Goal: Task Accomplishment & Management: Manage account settings

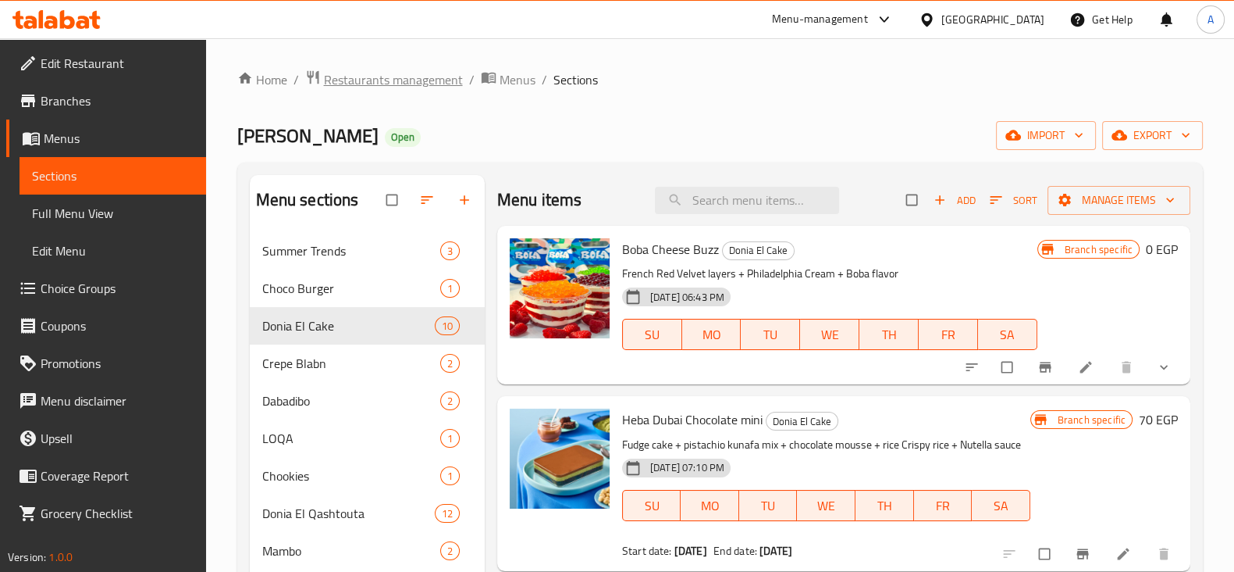
click at [437, 84] on span "Restaurants management" at bounding box center [393, 79] width 139 height 19
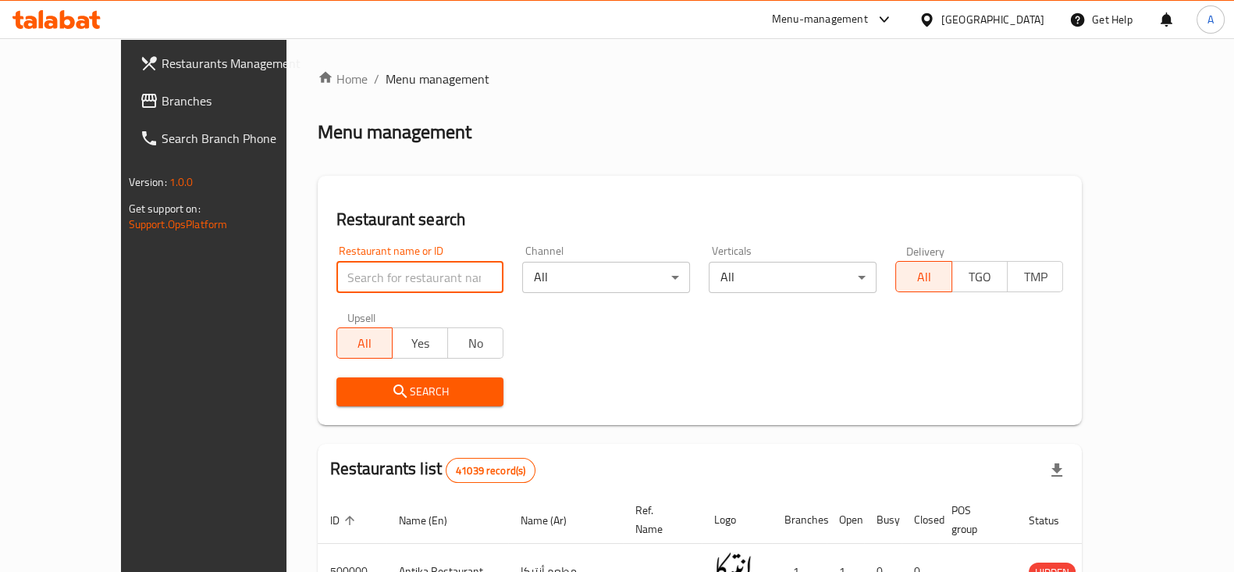
click at [440, 276] on input "search" at bounding box center [421, 277] width 168 height 31
type input "wahmy burger"
click at [400, 283] on input "wahmy burger" at bounding box center [421, 277] width 168 height 31
click button "Search" at bounding box center [421, 391] width 168 height 29
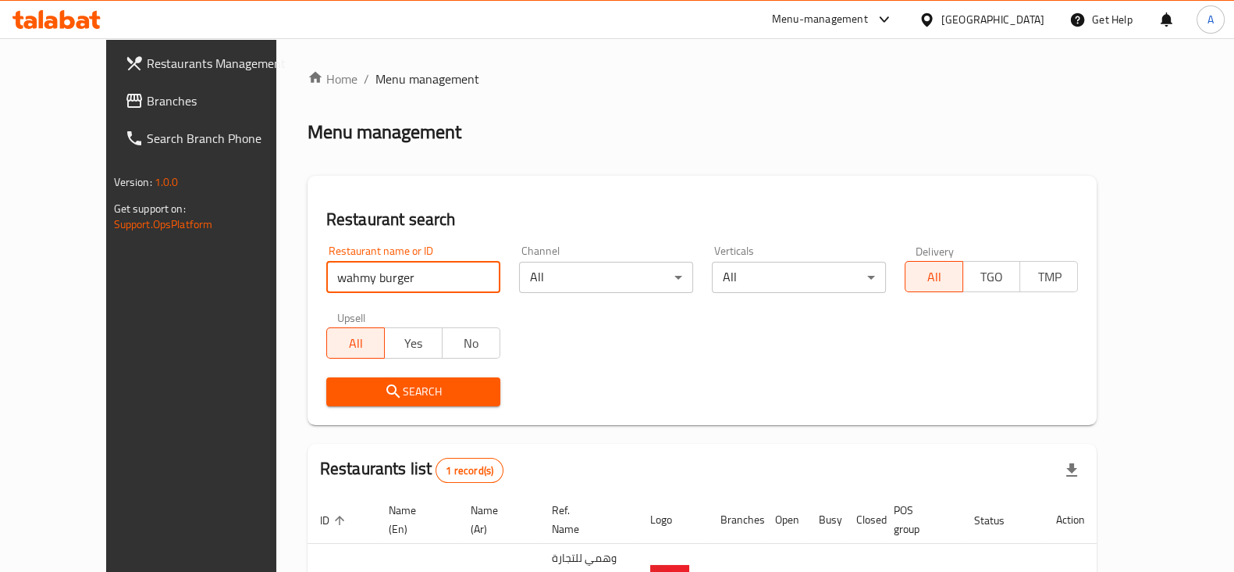
scroll to position [94, 0]
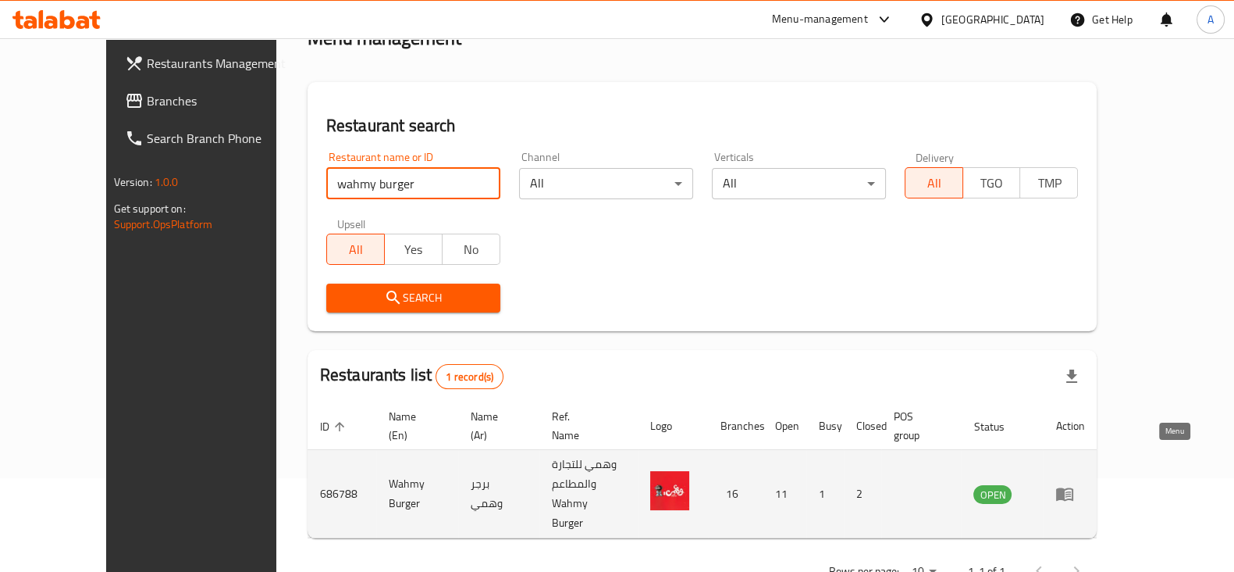
click at [1074, 488] on icon "enhanced table" at bounding box center [1064, 494] width 17 height 13
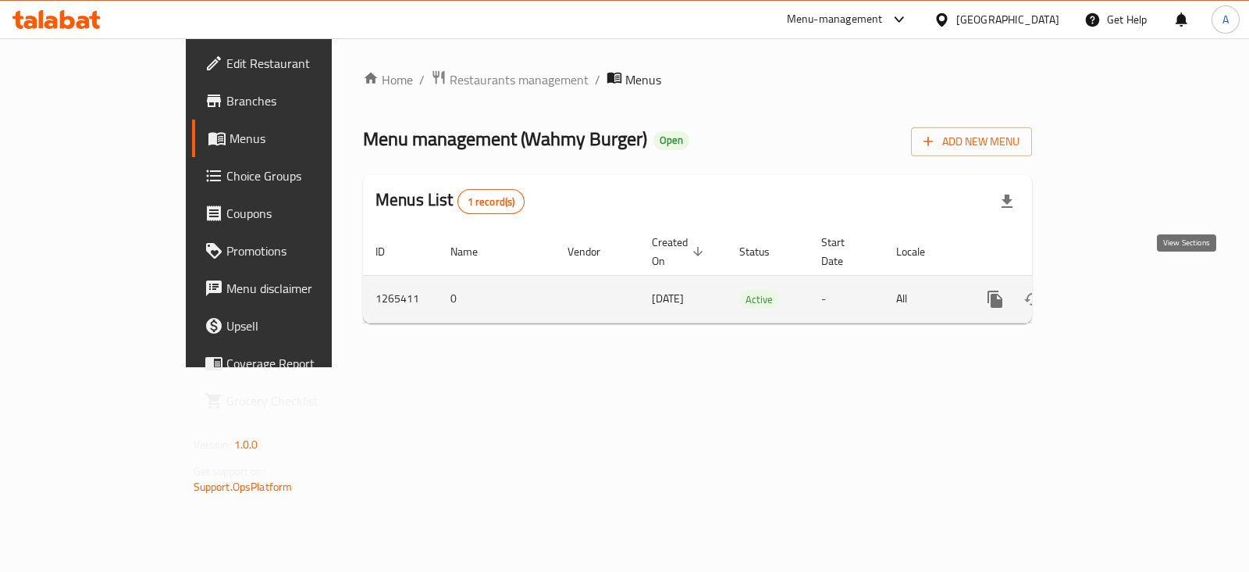
click at [1117, 290] on icon "enhanced table" at bounding box center [1108, 299] width 19 height 19
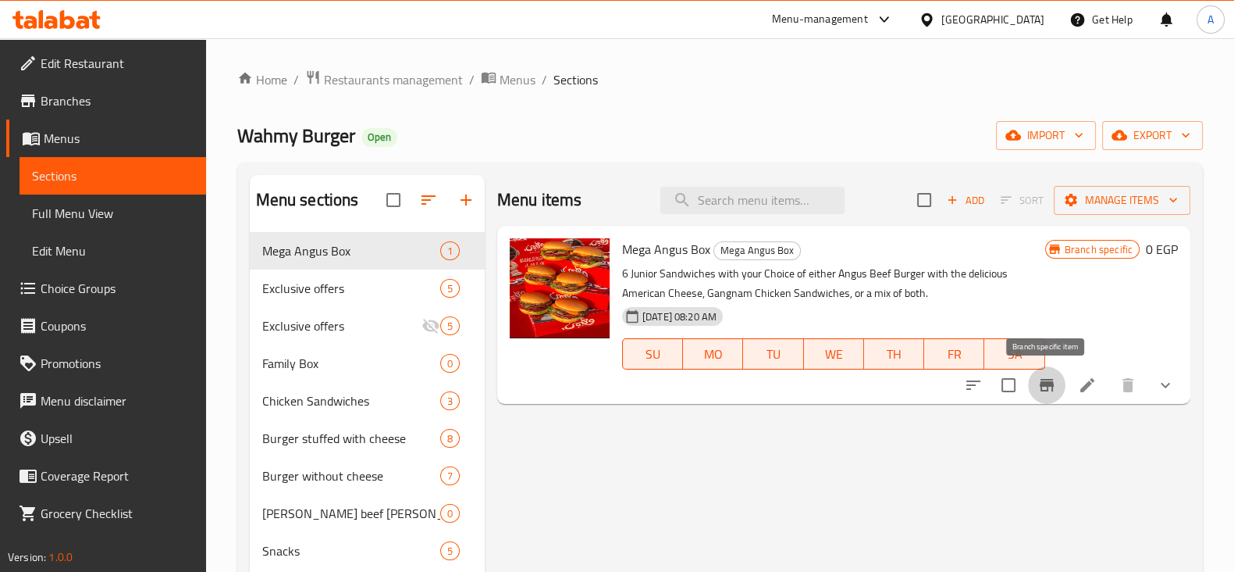
click at [1044, 390] on icon "Branch-specific-item" at bounding box center [1047, 385] width 14 height 12
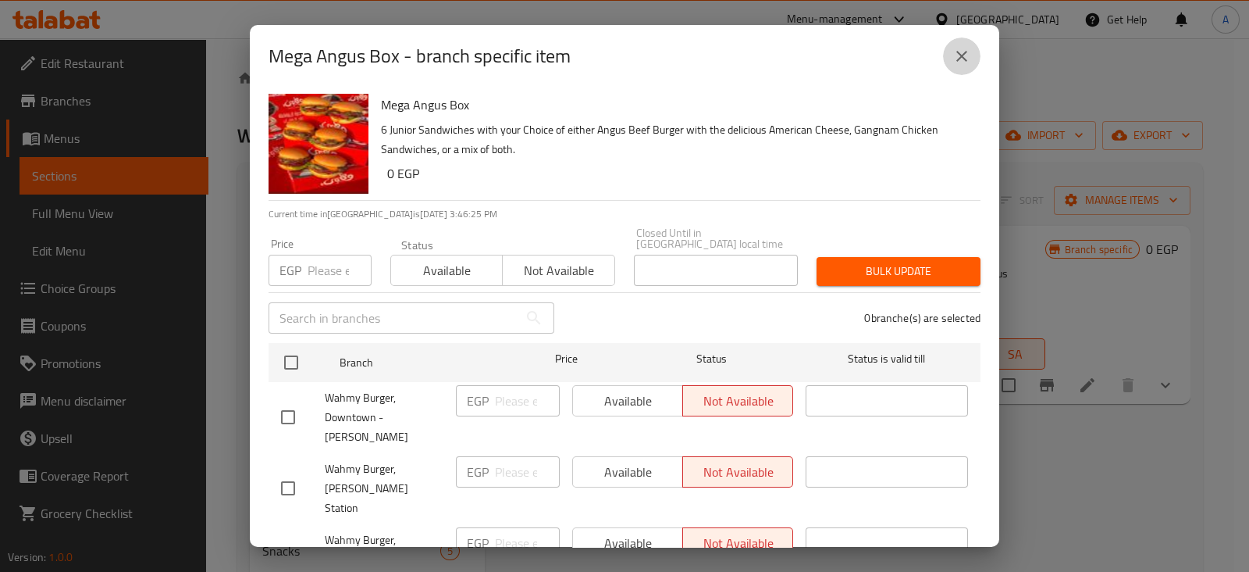
click at [956, 62] on icon "close" at bounding box center [962, 56] width 19 height 19
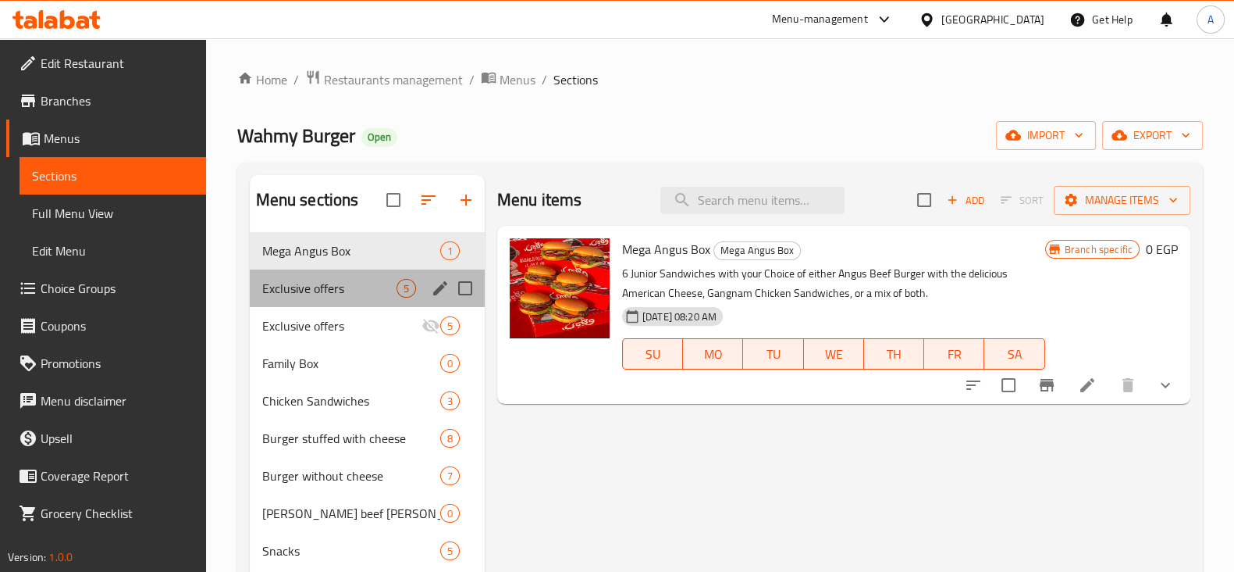
click at [351, 301] on div "Exclusive offers 5" at bounding box center [367, 287] width 235 height 37
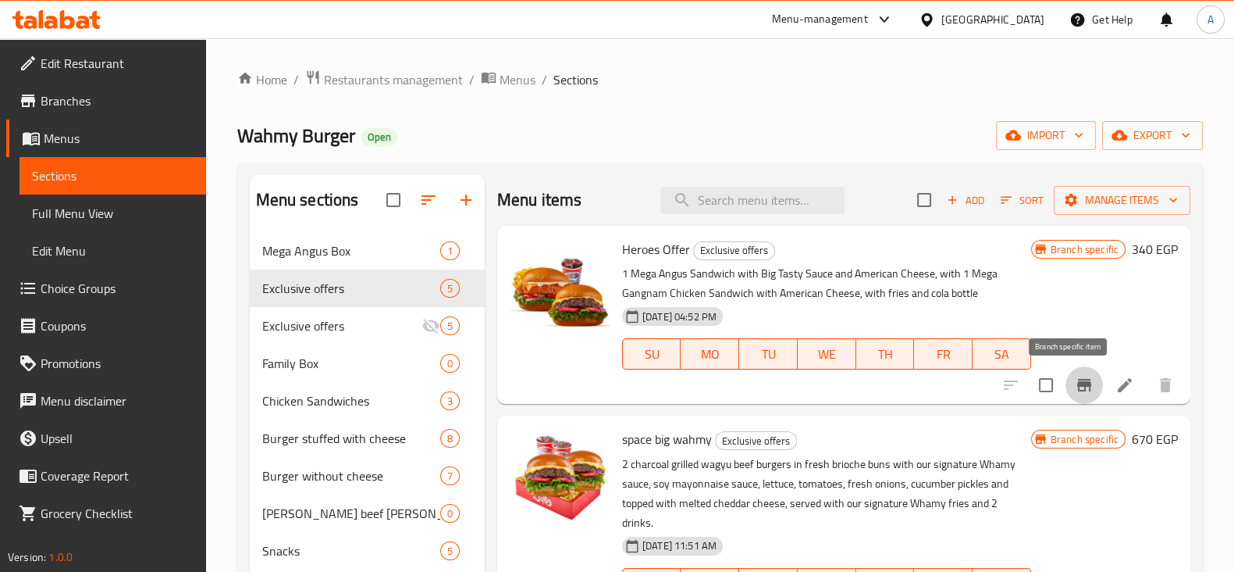
click at [1077, 379] on icon "Branch-specific-item" at bounding box center [1084, 385] width 14 height 12
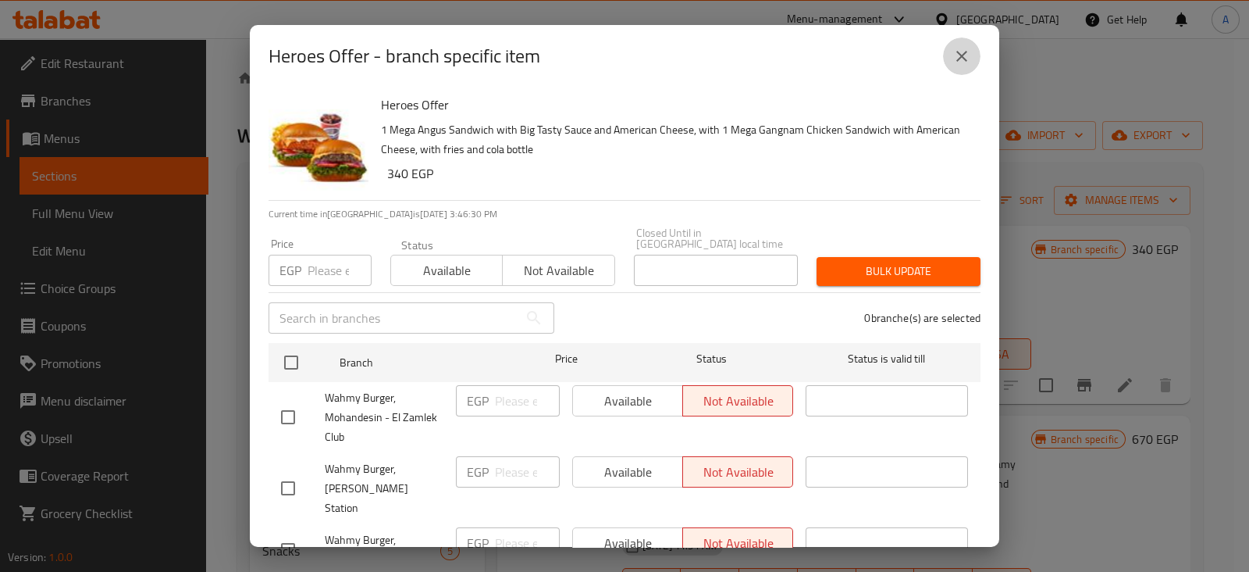
click at [968, 54] on icon "close" at bounding box center [962, 56] width 19 height 19
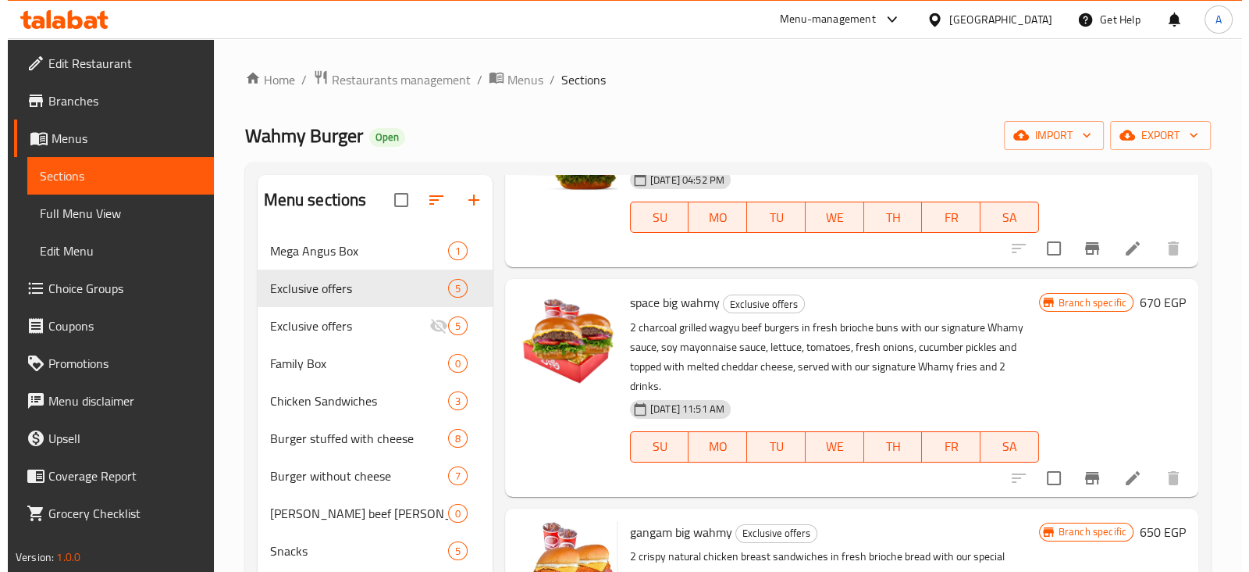
scroll to position [151, 0]
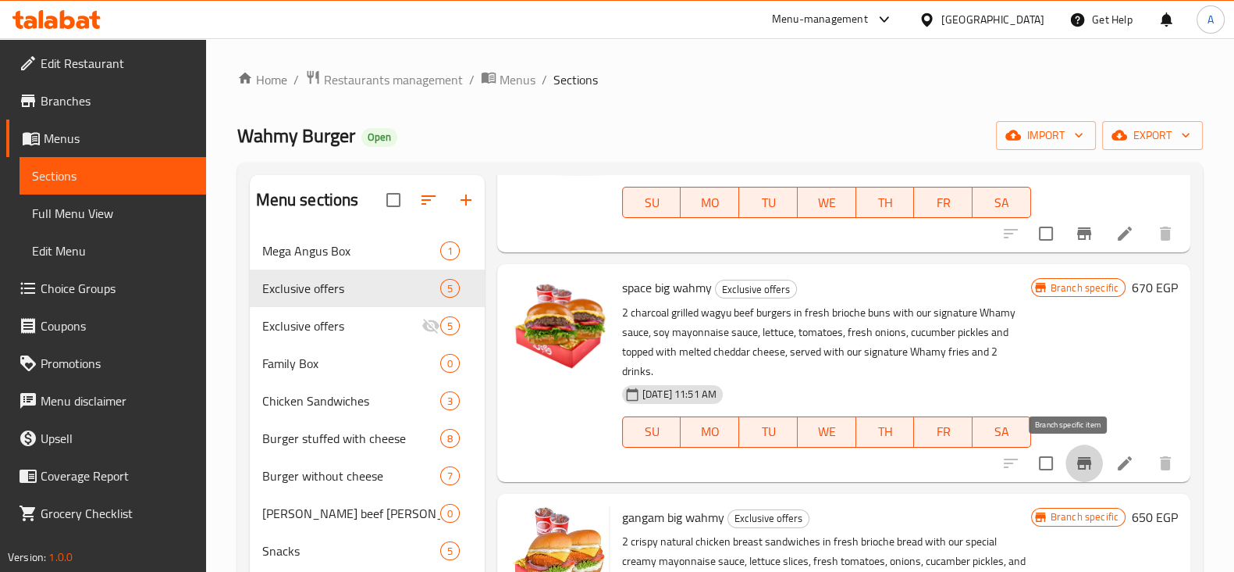
click at [1075, 470] on icon "Branch-specific-item" at bounding box center [1084, 463] width 19 height 19
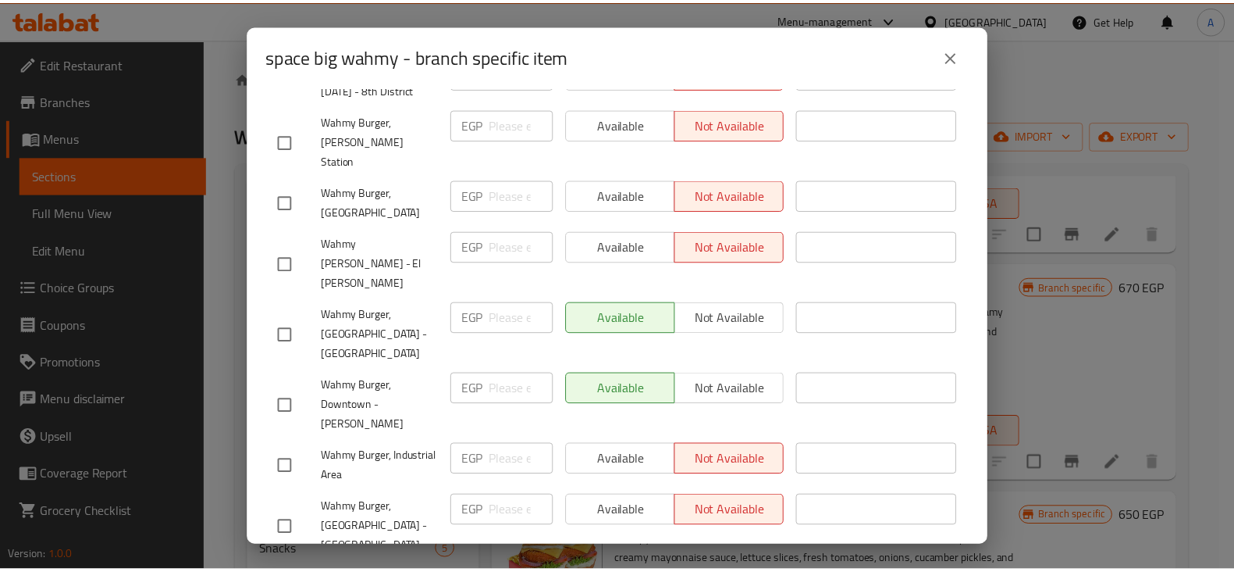
scroll to position [753, 0]
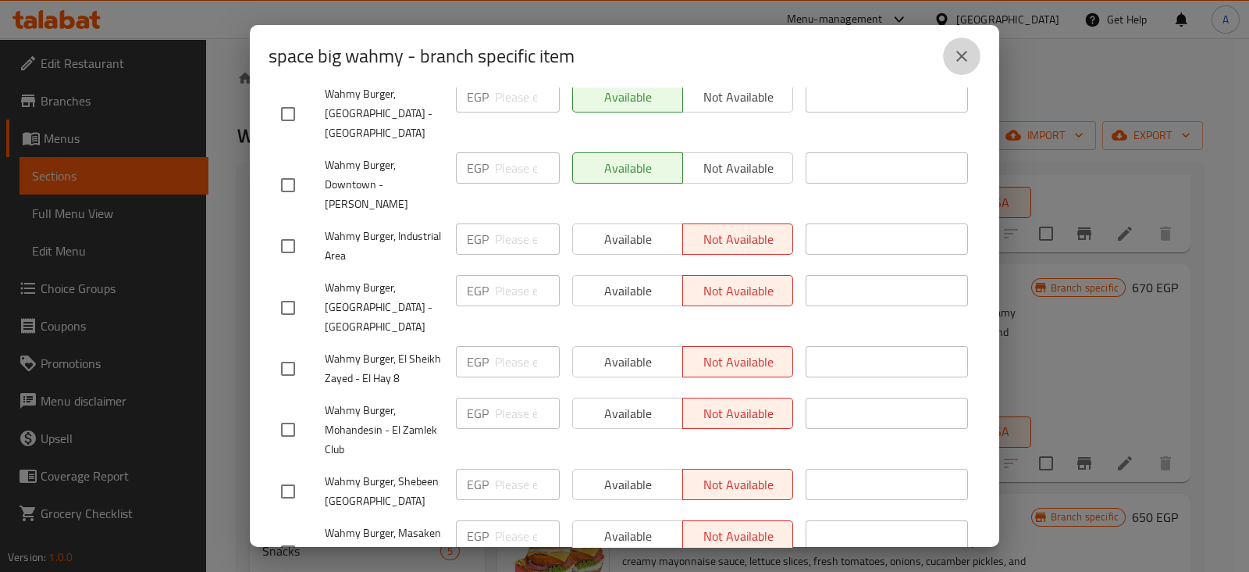
click at [963, 62] on icon "close" at bounding box center [962, 56] width 19 height 19
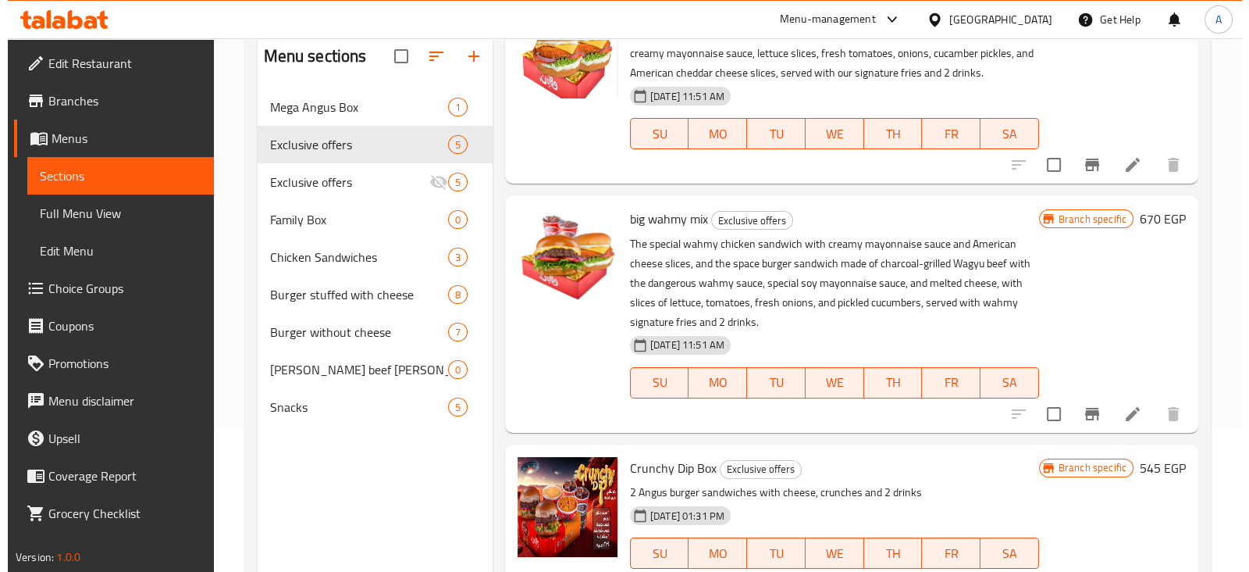
scroll to position [144, 0]
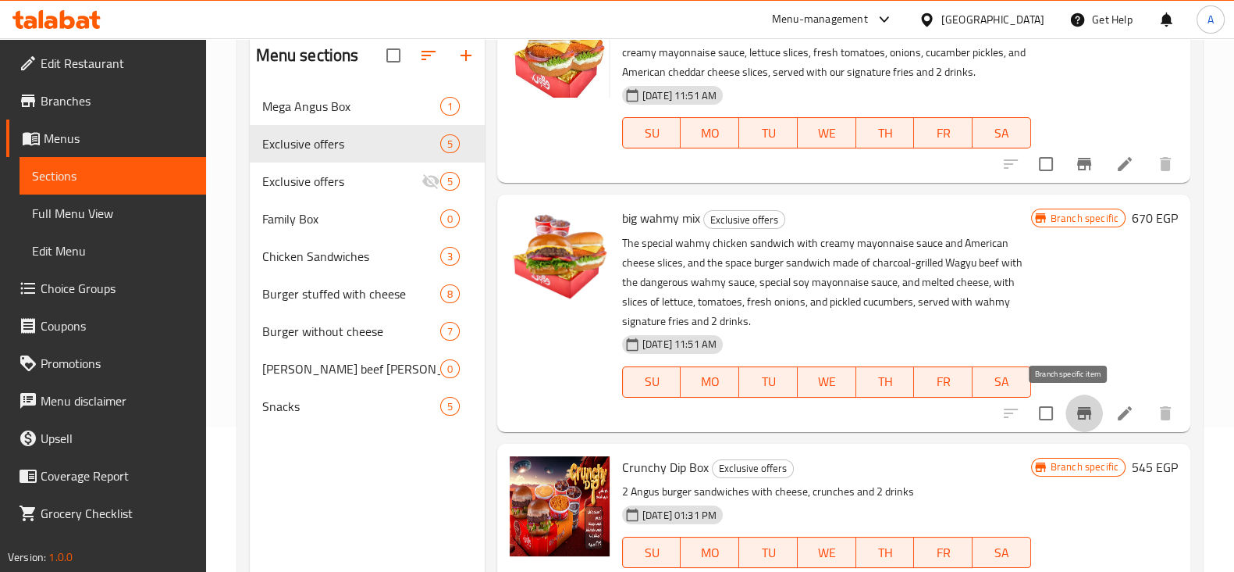
click at [1075, 419] on icon "Branch-specific-item" at bounding box center [1084, 413] width 19 height 19
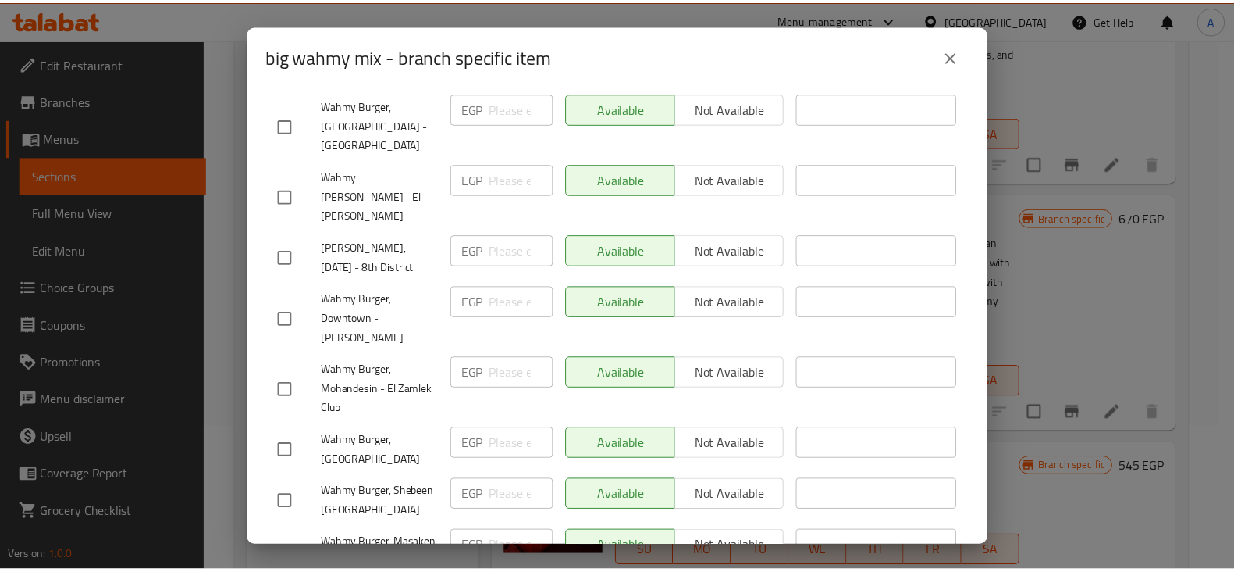
scroll to position [772, 0]
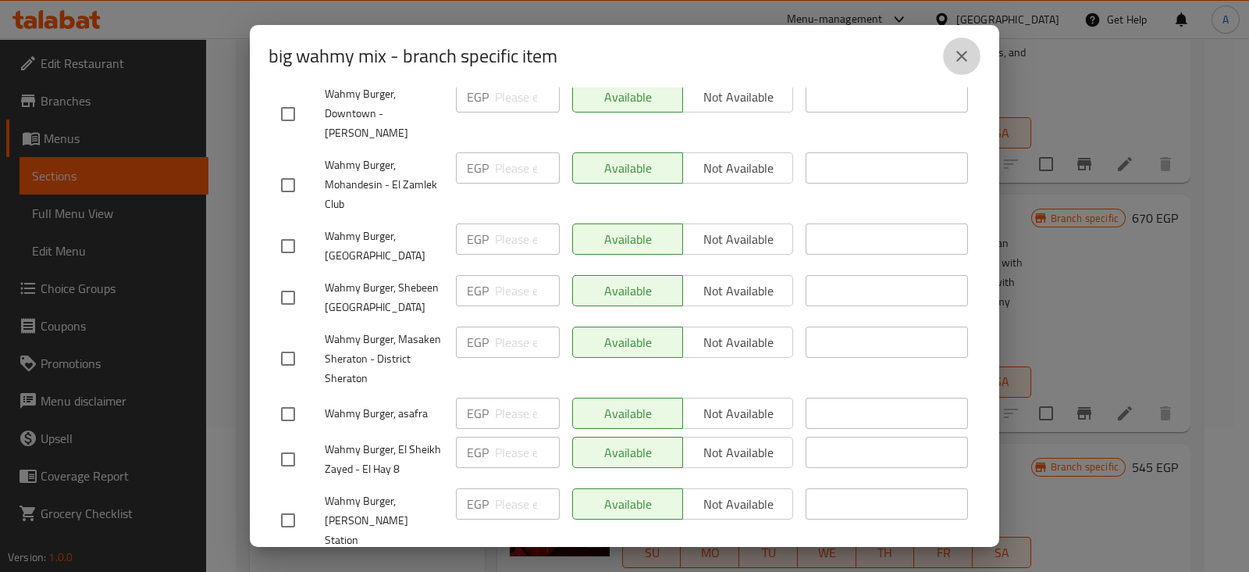
click at [956, 56] on icon "close" at bounding box center [962, 56] width 19 height 19
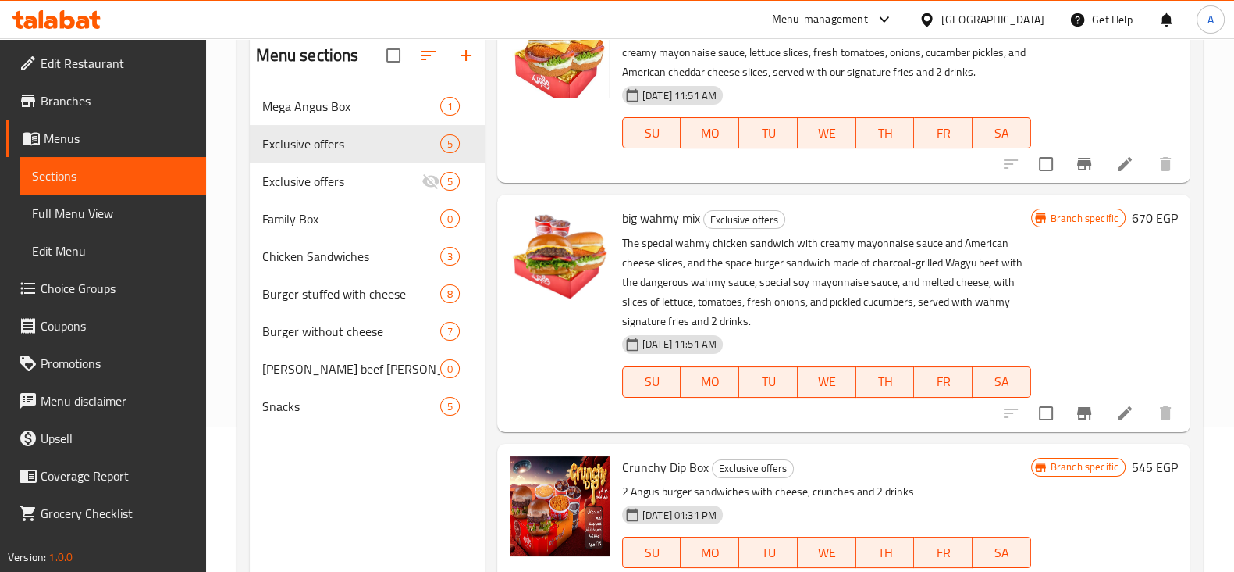
scroll to position [219, 0]
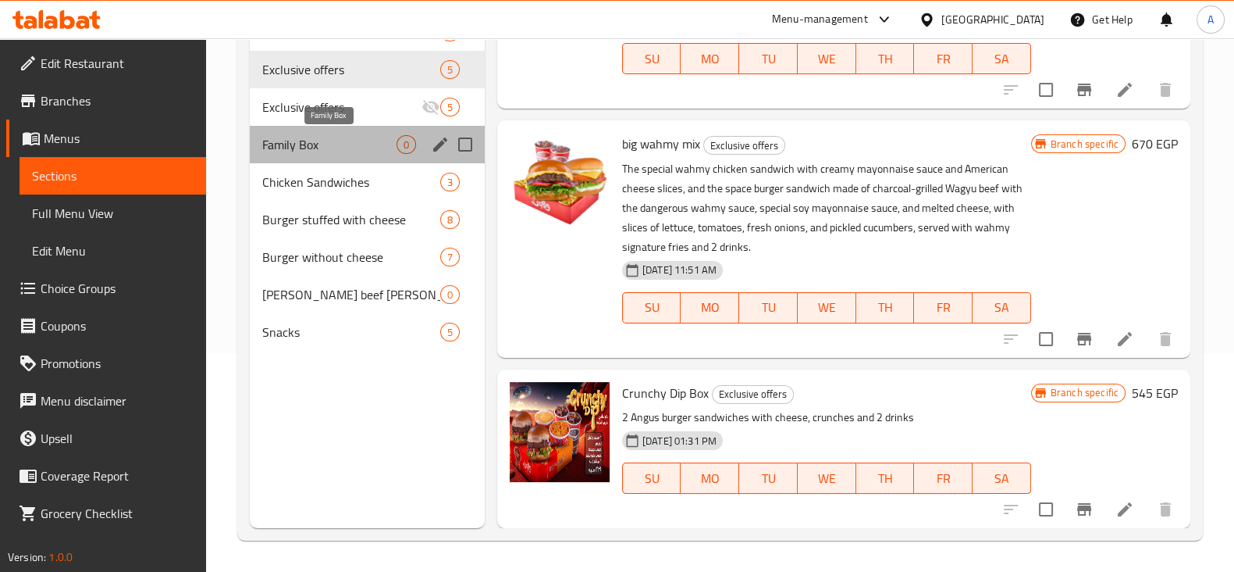
click at [314, 139] on span "Family Box" at bounding box center [329, 144] width 134 height 19
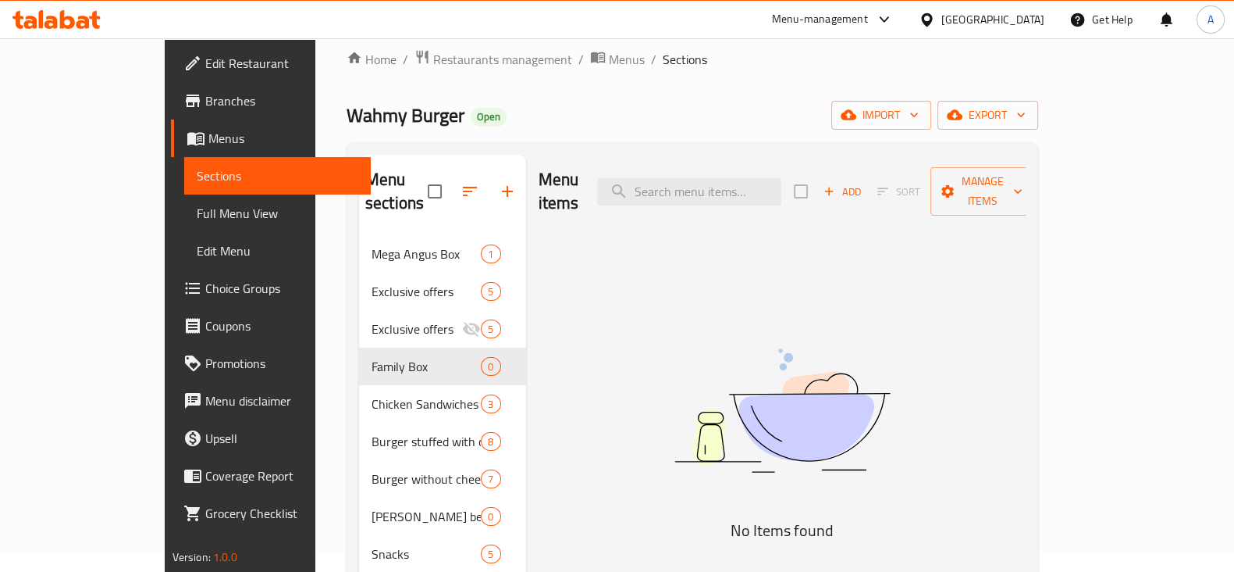
scroll to position [19, 0]
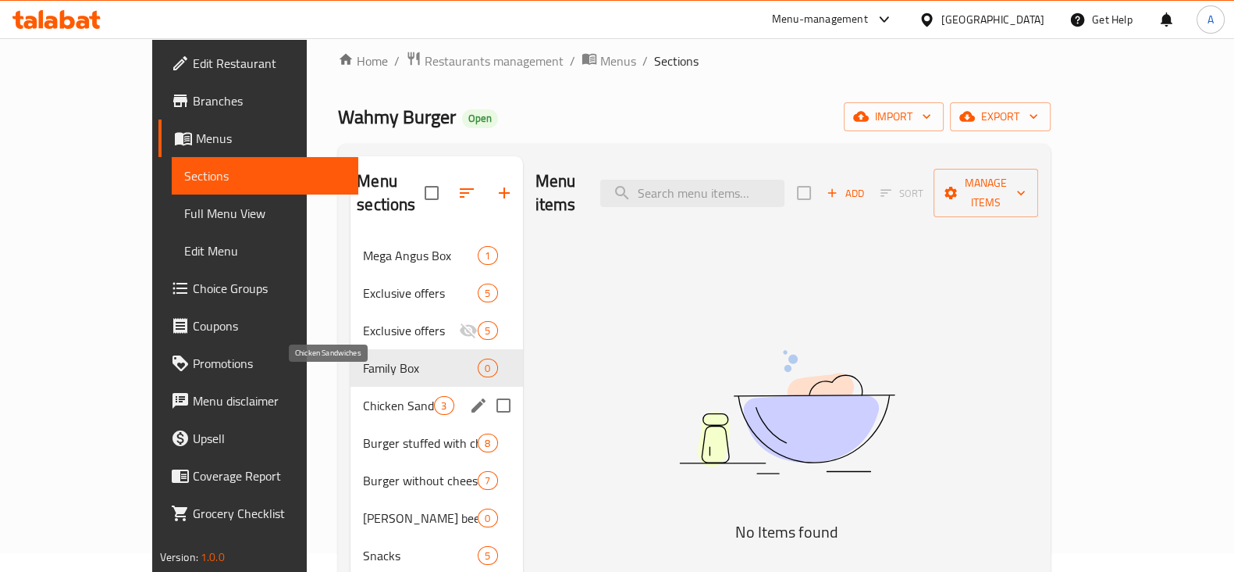
click at [363, 396] on span "Chicken Sandwiches" at bounding box center [398, 405] width 71 height 19
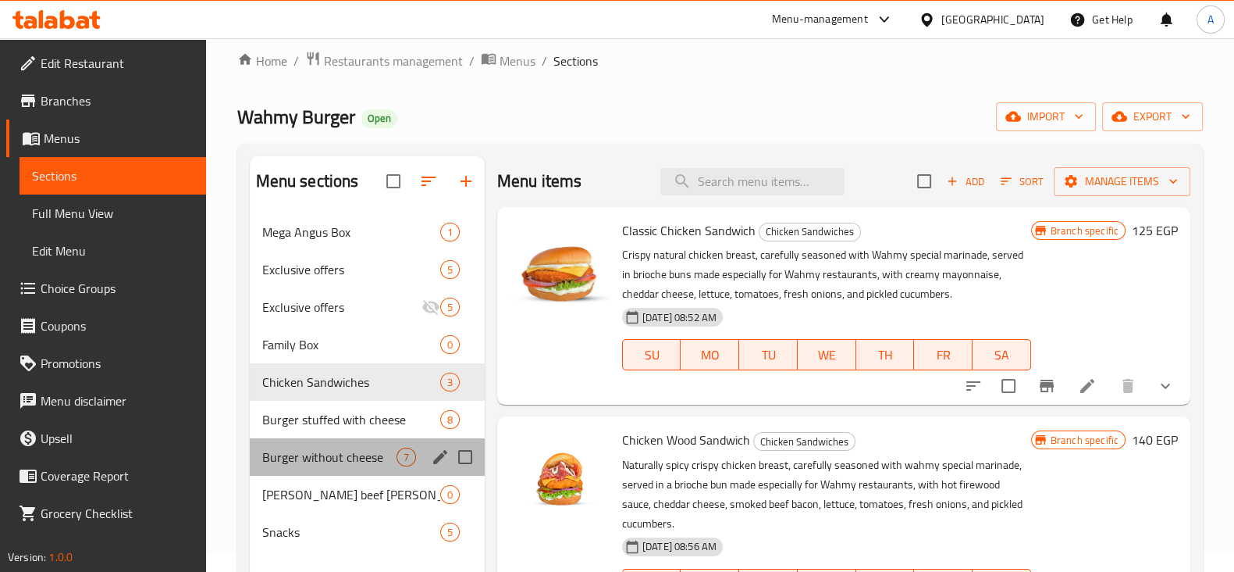
click at [340, 438] on div "Burger without cheese 7" at bounding box center [367, 456] width 235 height 37
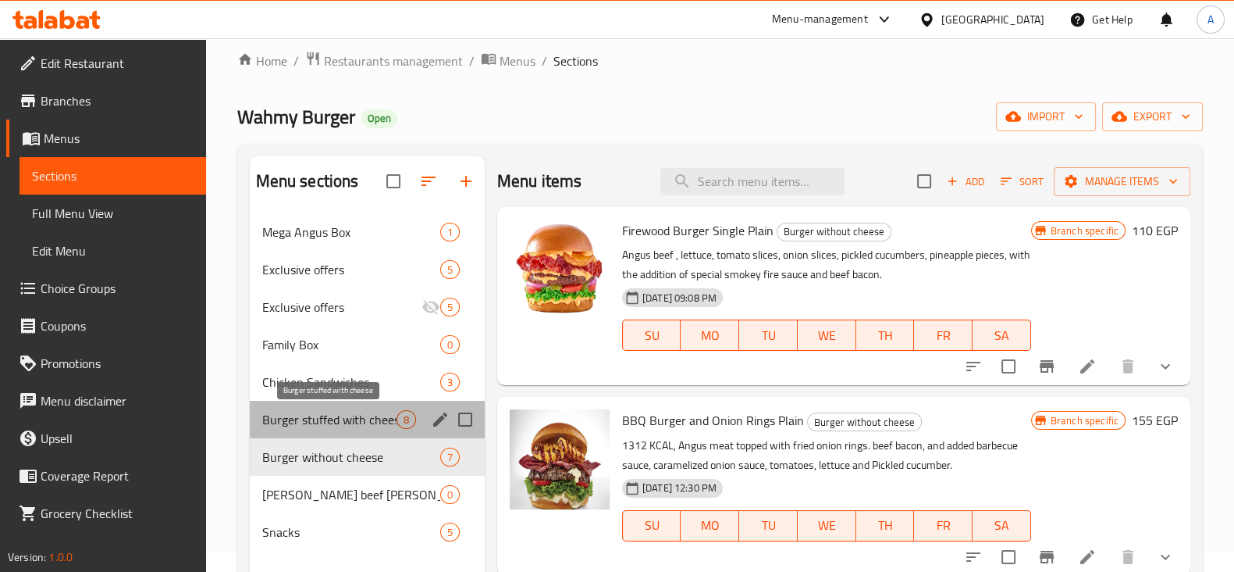
click at [330, 415] on span "Burger stuffed with cheese" at bounding box center [329, 419] width 134 height 19
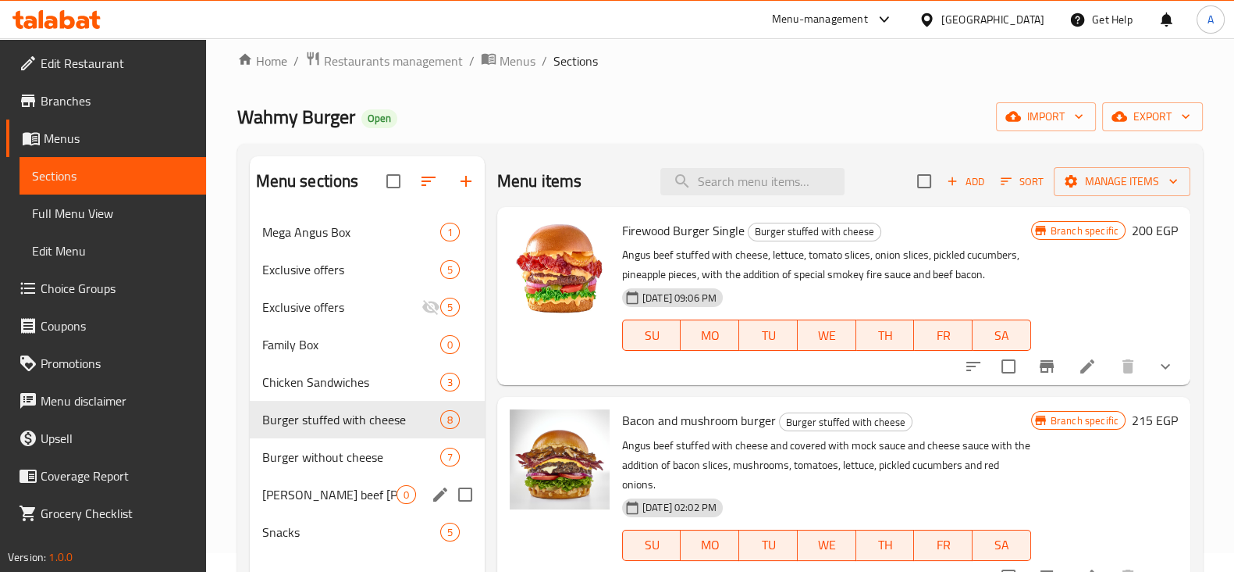
scroll to position [151, 0]
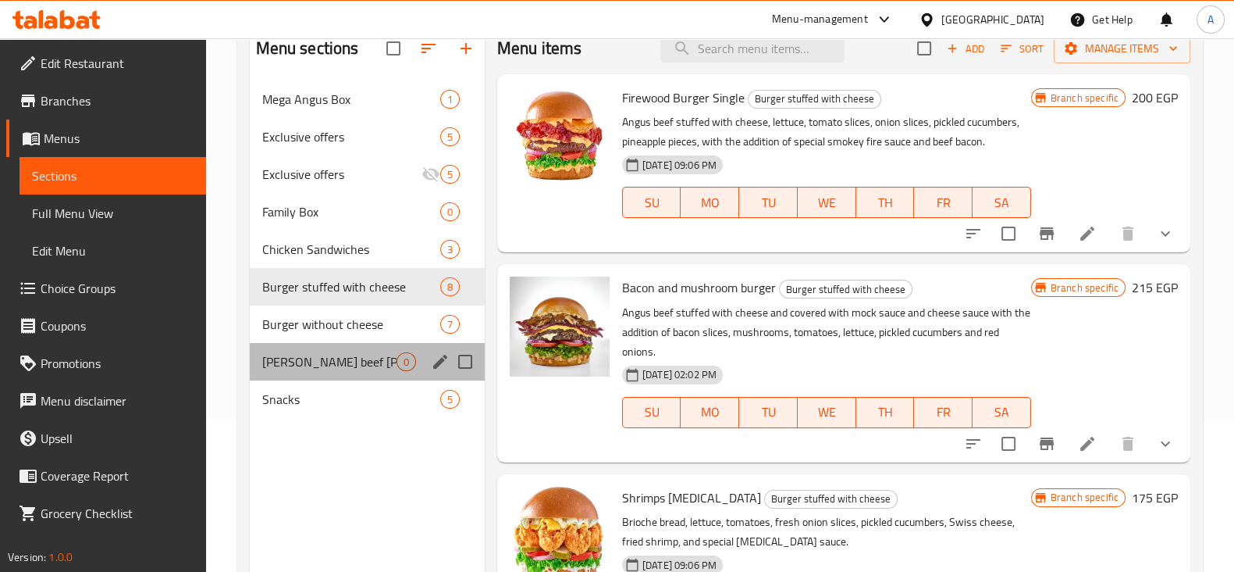
click at [327, 372] on div "[PERSON_NAME] beef [PERSON_NAME] without cheese filling 0" at bounding box center [367, 361] width 235 height 37
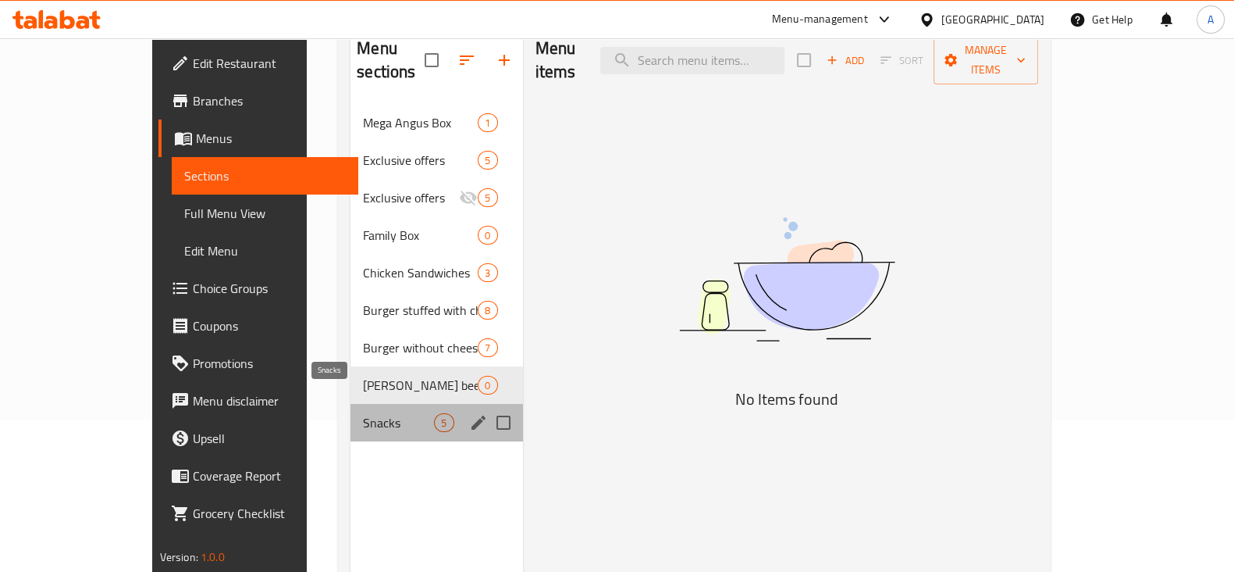
click at [363, 413] on span "Snacks" at bounding box center [398, 422] width 71 height 19
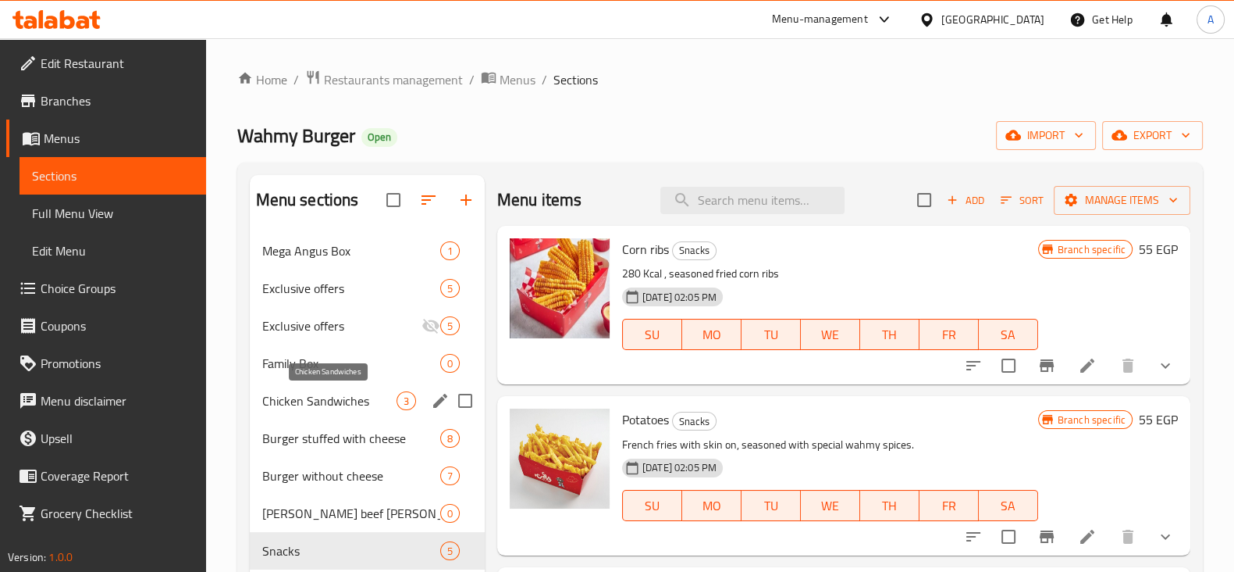
click at [334, 404] on span "Chicken Sandwiches" at bounding box center [329, 400] width 134 height 19
